Goal: Check status: Check status

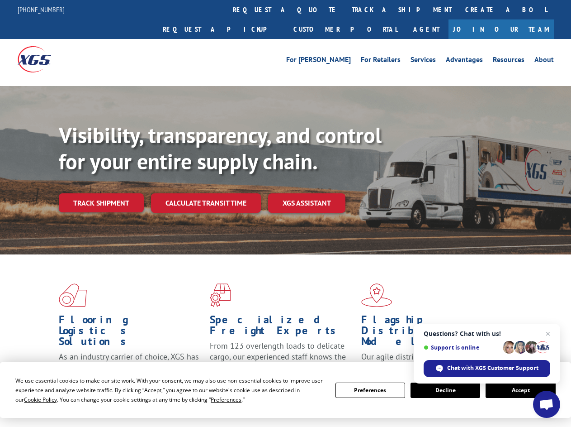
click at [285, 213] on div "Visibility, transparency, and control for your entire supply chain. Track shipm…" at bounding box center [315, 185] width 512 height 126
click at [32, 399] on span "Cookie Policy" at bounding box center [40, 399] width 33 height 8
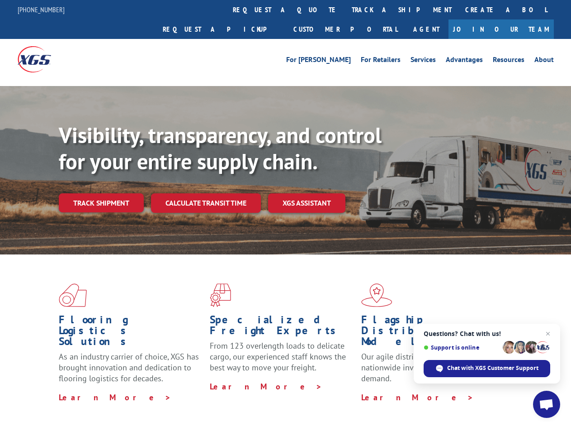
click at [218, 399] on div "Flooring Logistics Solutions As an industry carrier of choice, XGS has brought …" at bounding box center [285, 345] width 571 height 182
click at [370, 390] on div "Flooring Logistics Solutions As an industry carrier of choice, XGS has brought …" at bounding box center [285, 342] width 571 height 177
click at [446, 390] on div "Flooring Logistics Solutions As an industry carrier of choice, XGS has brought …" at bounding box center [285, 342] width 571 height 177
click at [521, 390] on div "Flooring Logistics Solutions As an industry carrier of choice, XGS has brought …" at bounding box center [285, 342] width 571 height 177
click at [285, 213] on div "Visibility, transparency, and control for your entire supply chain. Track shipm…" at bounding box center [315, 185] width 512 height 126
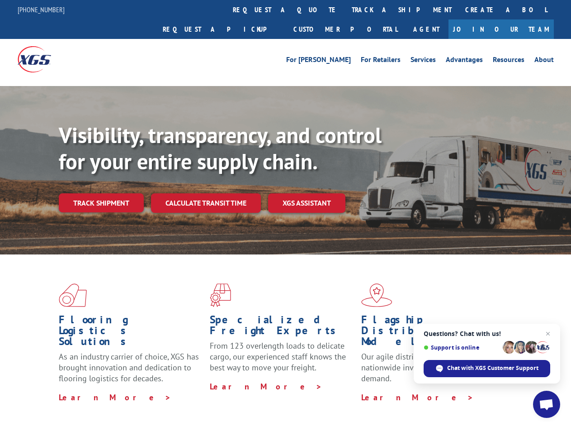
click at [345, 9] on link "track a shipment" at bounding box center [402, 9] width 114 height 19
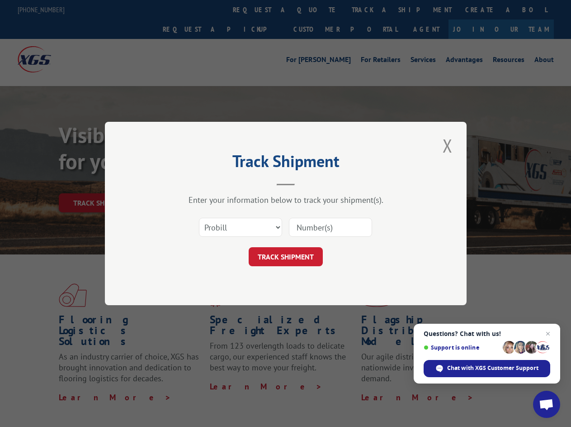
click at [316, 9] on div "Track Shipment Enter your information below to track your shipment(s). Select c…" at bounding box center [285, 213] width 571 height 427
click at [372, 9] on div "Track Shipment Enter your information below to track your shipment(s). Select c…" at bounding box center [285, 213] width 571 height 427
